Goal: Task Accomplishment & Management: Use online tool/utility

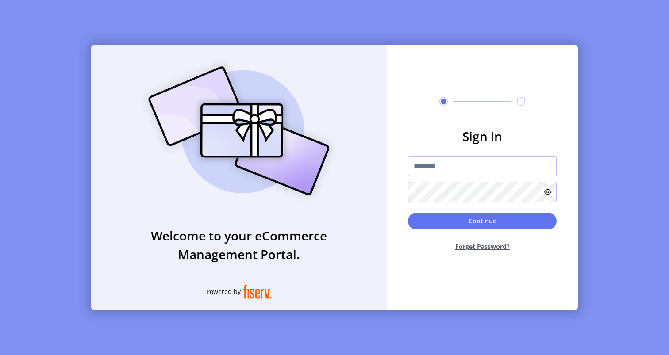
click at [444, 167] on input "text" at bounding box center [482, 166] width 149 height 20
type input "**********"
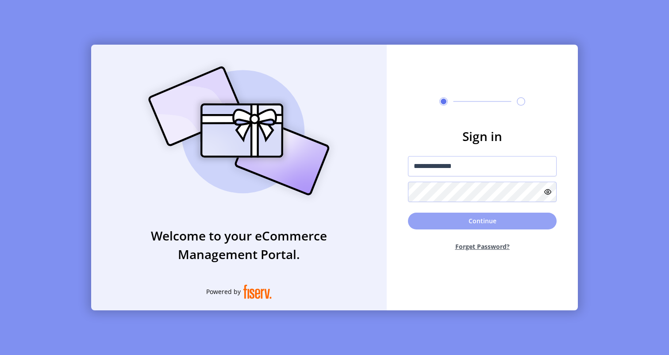
click at [450, 226] on button "Continue" at bounding box center [482, 221] width 149 height 17
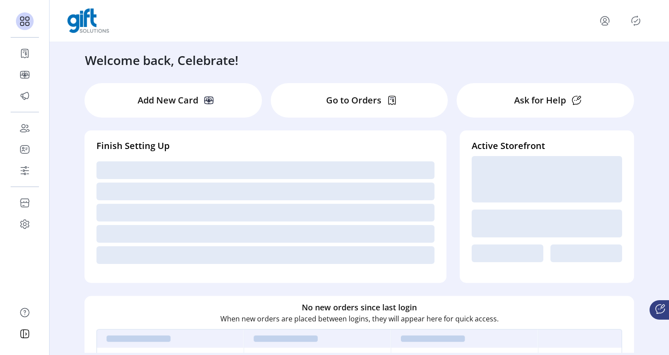
click at [319, 55] on div "Welcome back, Celebrate!" at bounding box center [359, 55] width 567 height 27
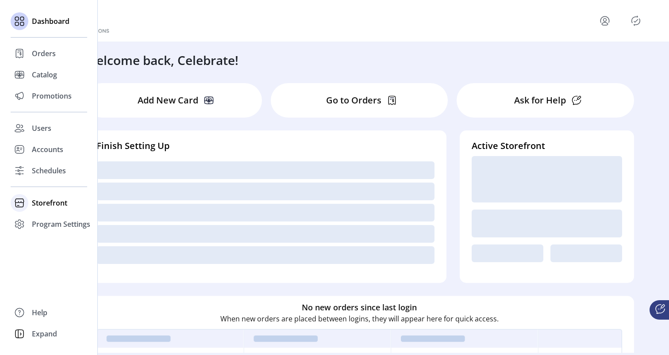
click at [34, 199] on span "Storefront" at bounding box center [49, 203] width 35 height 11
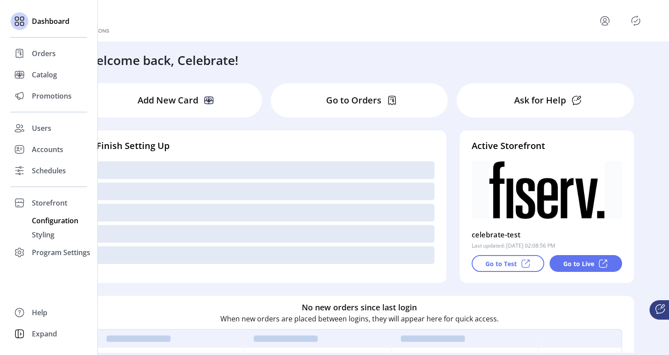
click at [48, 224] on span "Configuration" at bounding box center [55, 221] width 46 height 11
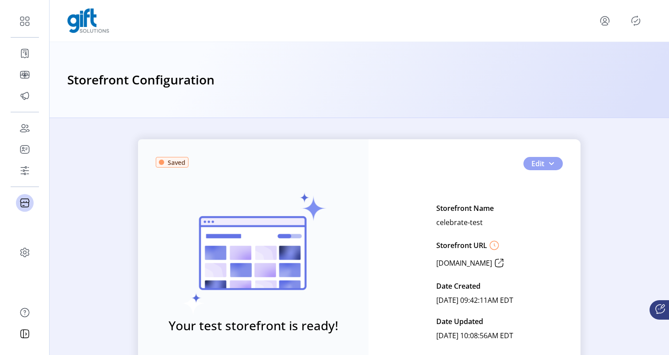
click at [552, 165] on span "button" at bounding box center [551, 163] width 7 height 7
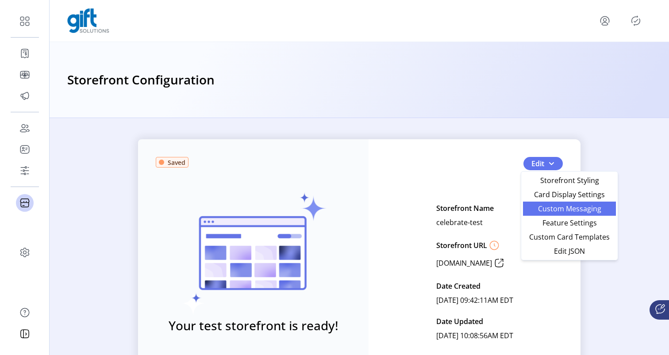
click at [556, 207] on span "Custom Messaging" at bounding box center [570, 208] width 82 height 7
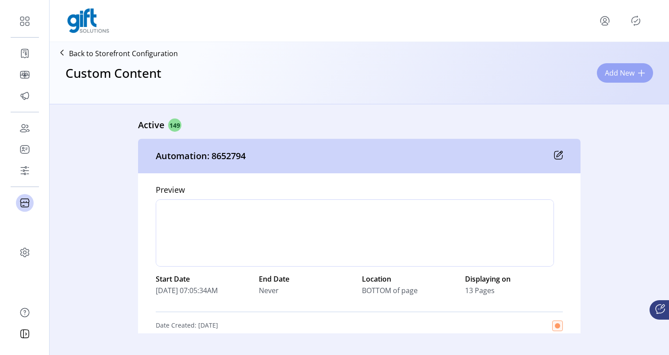
click at [614, 75] on span "Add New" at bounding box center [620, 73] width 30 height 11
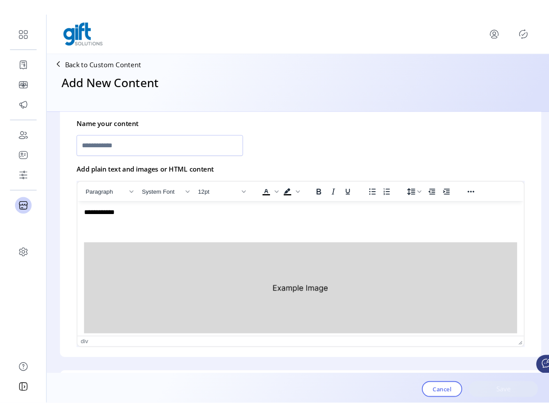
scroll to position [250, 0]
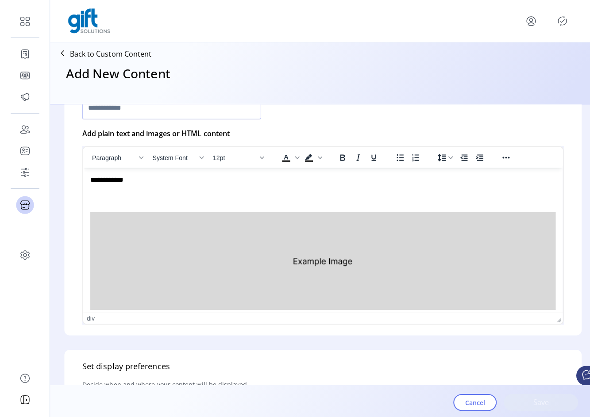
click at [308, 241] on img "Rich Text Area. Press ALT-0 for help." at bounding box center [320, 260] width 461 height 97
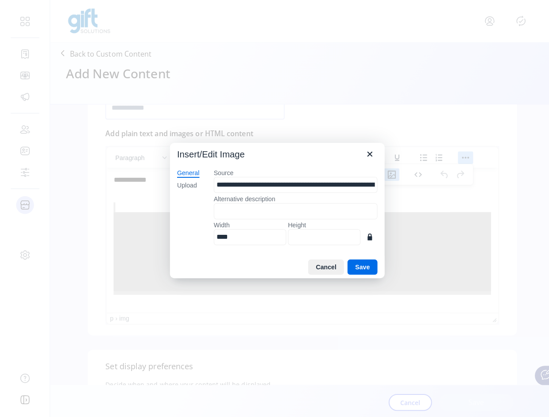
type input "***"
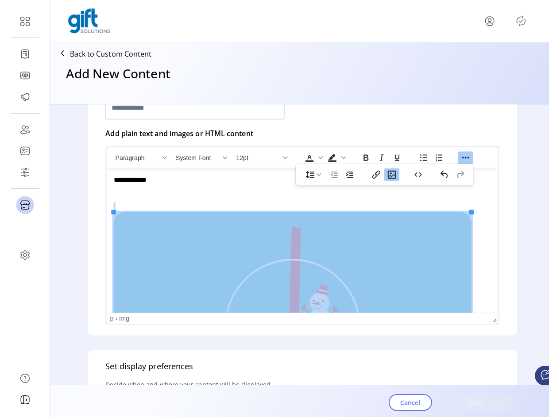
scroll to position [44, 0]
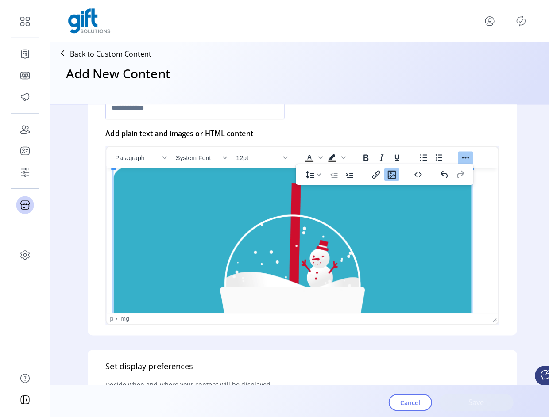
click at [74, 232] on form "Who is this content for? Determine who can to see this custom content on your s…" at bounding box center [299, 243] width 453 height 278
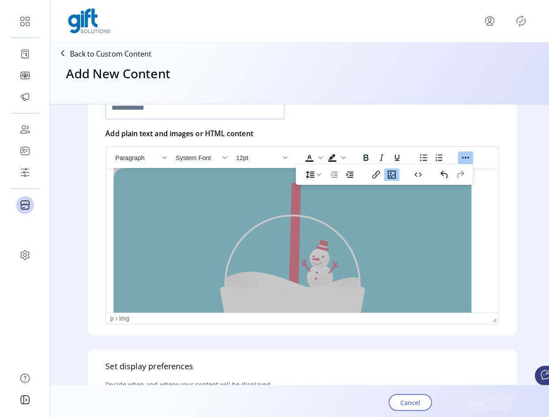
click at [65, 230] on div "Who is this content for? Determine who can to see this custom content on your s…" at bounding box center [299, 260] width 499 height 313
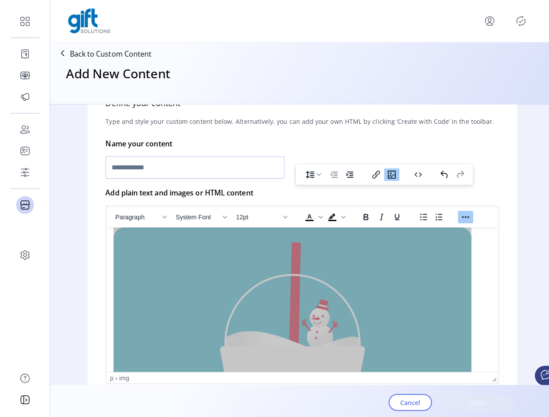
scroll to position [181, 0]
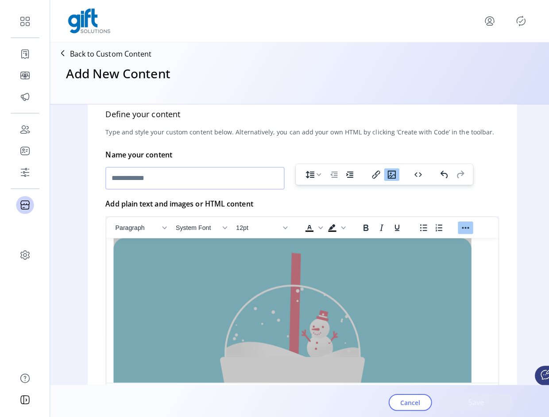
click at [122, 179] on input "text" at bounding box center [192, 177] width 177 height 22
type input "*"
type input "**********"
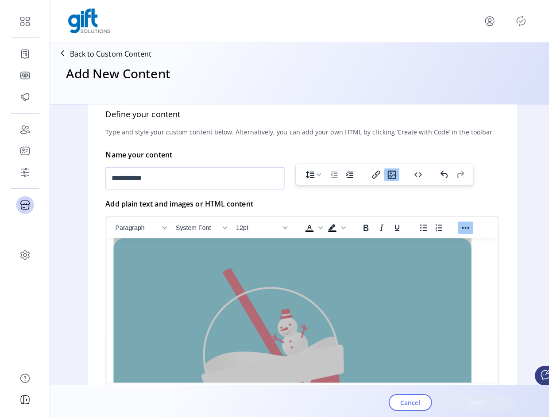
click at [71, 183] on div "**********" at bounding box center [299, 260] width 499 height 313
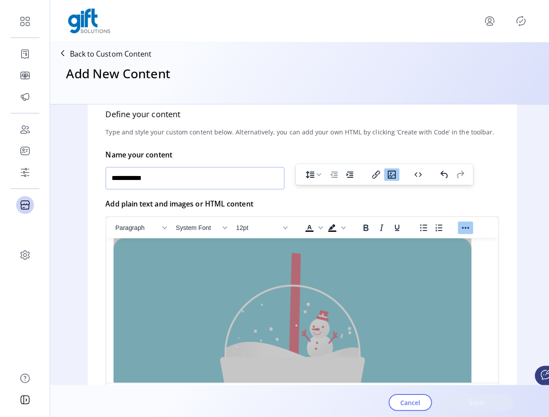
click at [162, 181] on input "**********" at bounding box center [192, 177] width 177 height 22
click at [64, 190] on div "**********" at bounding box center [299, 260] width 499 height 313
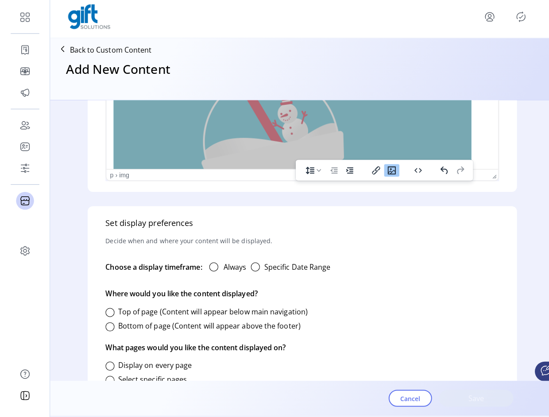
scroll to position [421, 0]
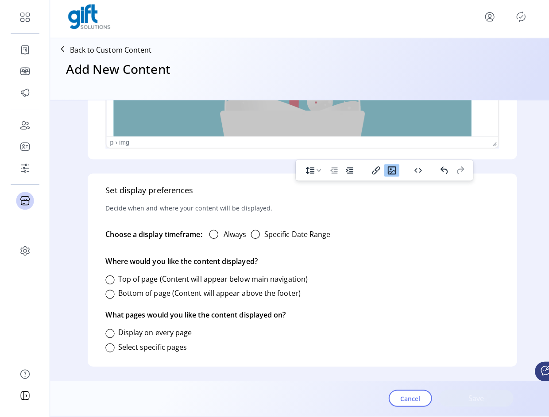
click at [209, 237] on div at bounding box center [211, 236] width 9 height 9
click at [113, 284] on div at bounding box center [108, 281] width 9 height 9
click at [107, 335] on div at bounding box center [108, 334] width 9 height 9
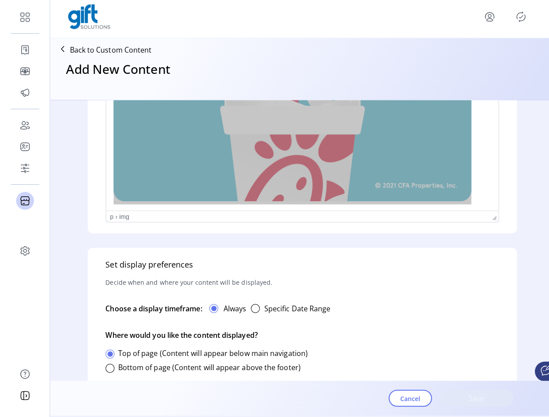
scroll to position [347, 0]
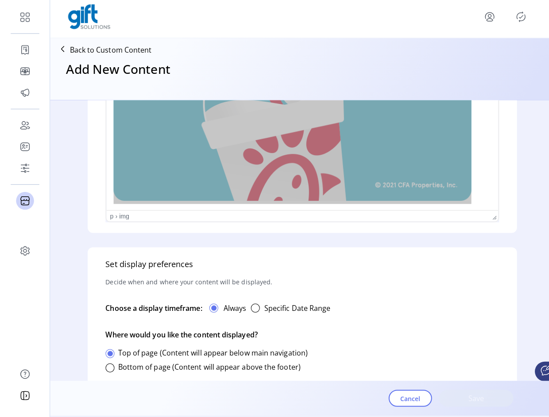
click at [354, 280] on div "Set display preferences Decide when and where your content will be displayed. C…" at bounding box center [299, 344] width 425 height 191
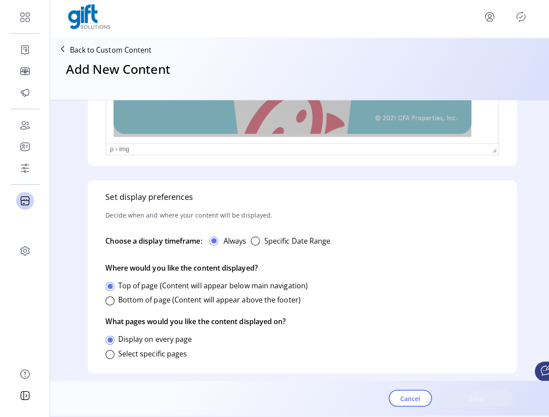
scroll to position [421, 0]
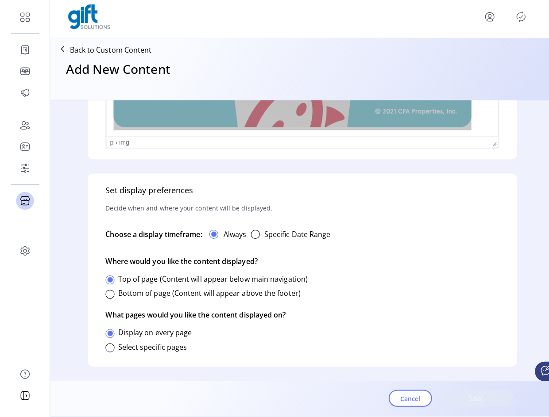
click at [111, 348] on div at bounding box center [108, 348] width 9 height 9
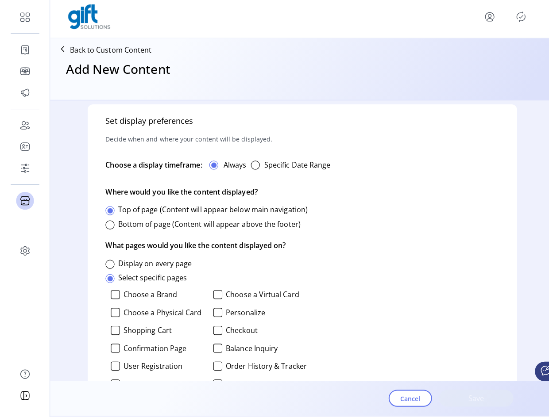
scroll to position [490, 0]
click at [114, 294] on div at bounding box center [114, 295] width 9 height 9
click at [109, 264] on div at bounding box center [108, 265] width 9 height 9
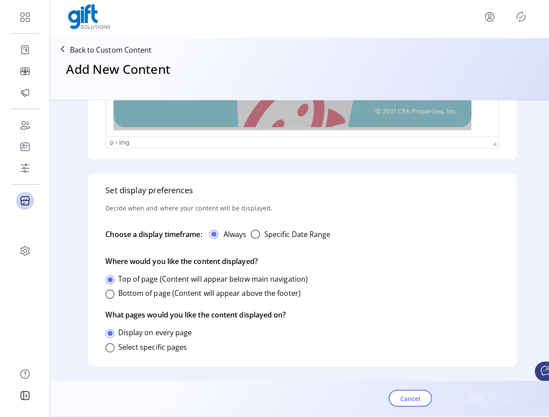
scroll to position [421, 0]
click at [108, 297] on div at bounding box center [108, 295] width 9 height 9
click at [108, 284] on div at bounding box center [108, 281] width 9 height 9
click at [254, 235] on div "button" at bounding box center [252, 236] width 9 height 9
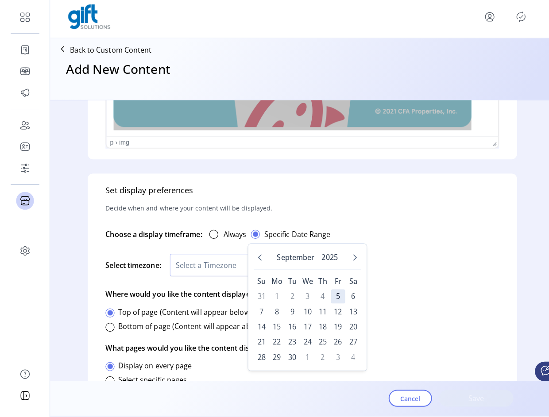
click at [317, 314] on span "11" at bounding box center [320, 313] width 14 height 14
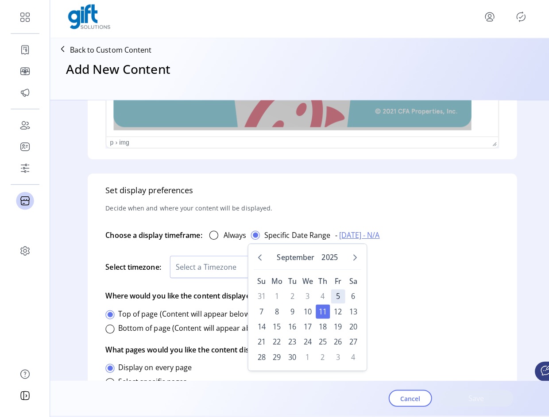
click at [221, 272] on span "Select a Timezone" at bounding box center [226, 268] width 114 height 21
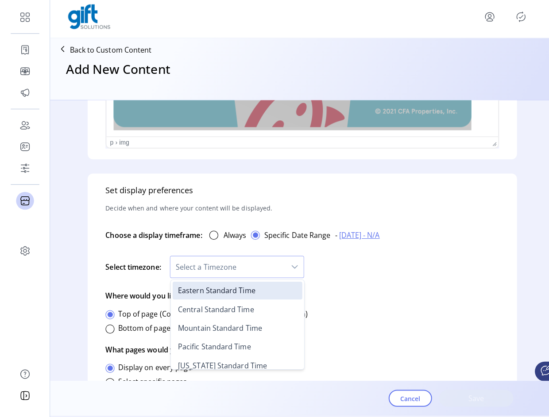
click at [212, 302] on li "Central Standard Time" at bounding box center [235, 311] width 128 height 18
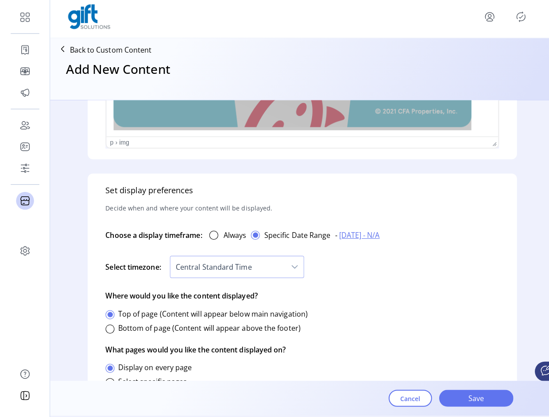
scroll to position [408, 0]
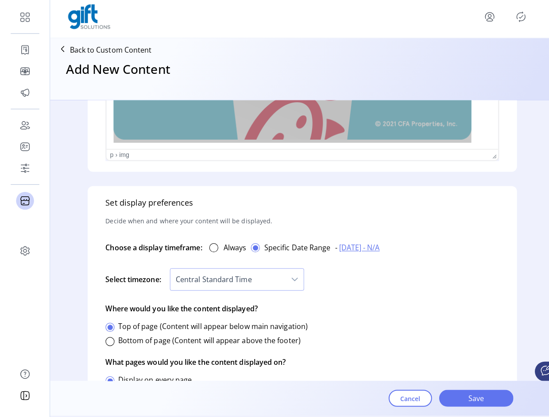
click at [471, 355] on span "Save" at bounding box center [471, 399] width 50 height 11
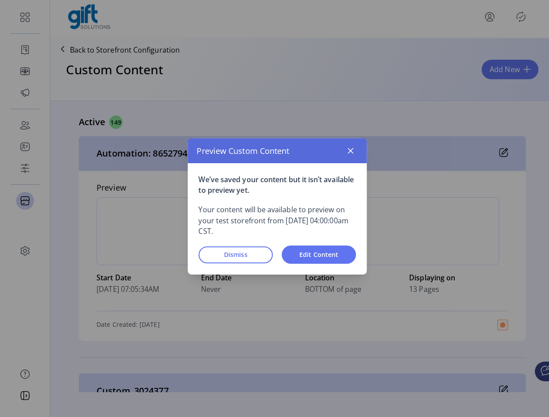
click at [247, 258] on span "Dismiss" at bounding box center [233, 256] width 50 height 9
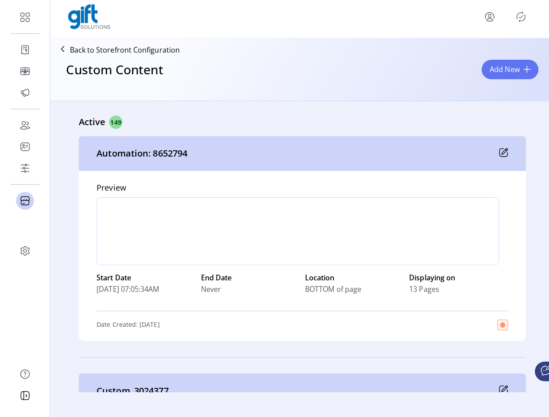
click at [497, 74] on span "Add New" at bounding box center [500, 73] width 30 height 11
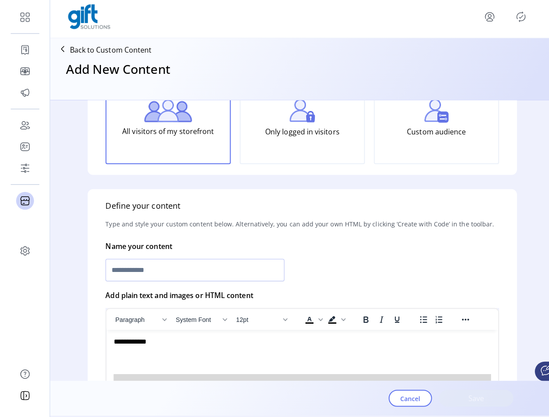
scroll to position [155, 0]
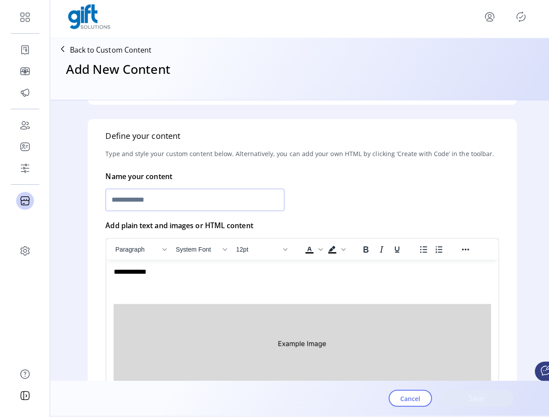
click at [158, 201] on input "text" at bounding box center [192, 202] width 177 height 22
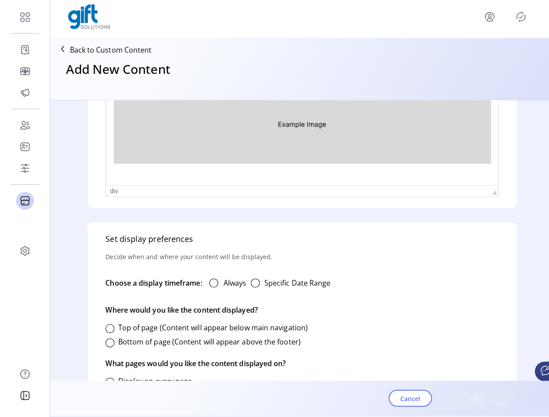
scroll to position [408, 0]
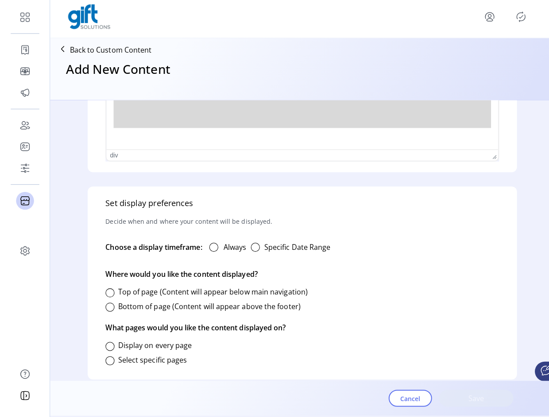
type input "****"
click at [214, 252] on div at bounding box center [211, 249] width 9 height 9
click at [110, 295] on div at bounding box center [108, 294] width 9 height 9
click at [107, 346] on div at bounding box center [108, 347] width 9 height 9
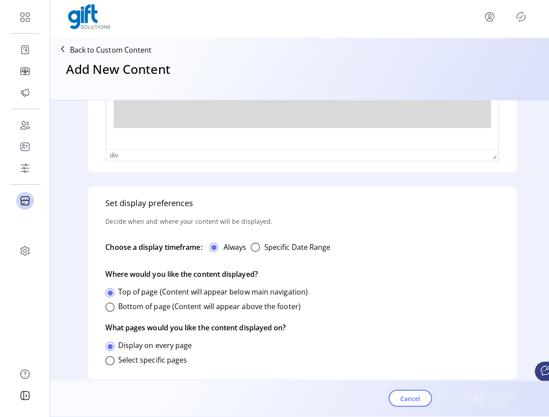
click at [108, 355] on div at bounding box center [108, 361] width 9 height 9
click at [108, 347] on div at bounding box center [108, 347] width 9 height 9
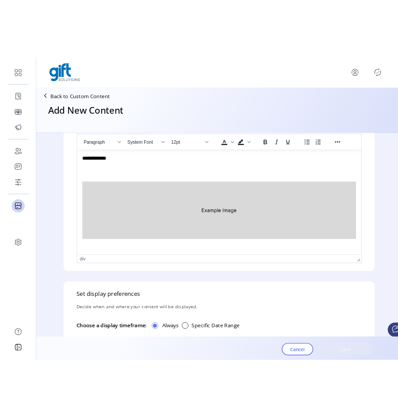
scroll to position [250, 0]
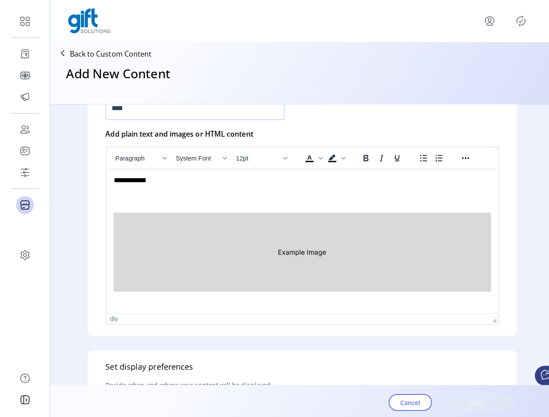
click at [384, 222] on img "Rich Text Area. Press ALT-0 for help." at bounding box center [300, 251] width 374 height 78
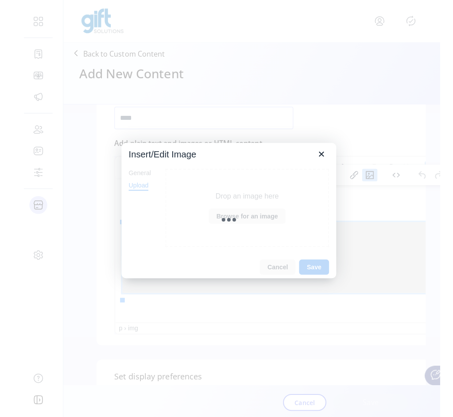
scroll to position [259, 0]
